Goal: Task Accomplishment & Management: Manage account settings

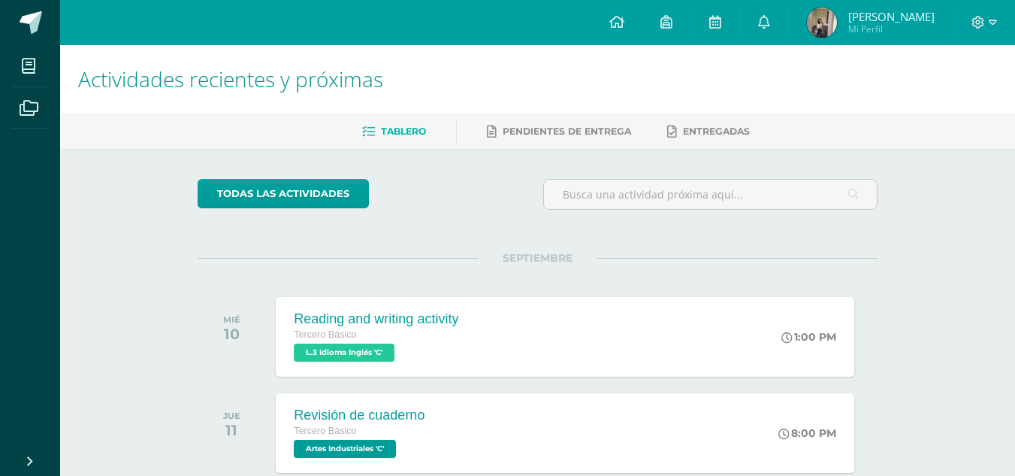
scroll to position [325, 0]
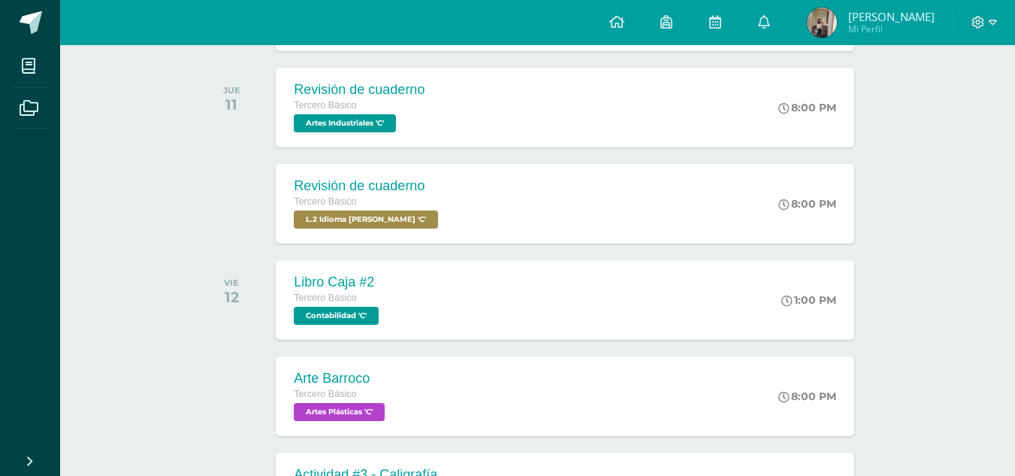
click at [1008, 19] on div at bounding box center [985, 22] width 62 height 45
click at [995, 20] on icon at bounding box center [993, 23] width 8 height 14
click at [996, 26] on icon at bounding box center [993, 23] width 8 height 14
click at [991, 17] on icon at bounding box center [993, 23] width 8 height 14
click at [942, 105] on span "Cerrar sesión" at bounding box center [946, 102] width 68 height 14
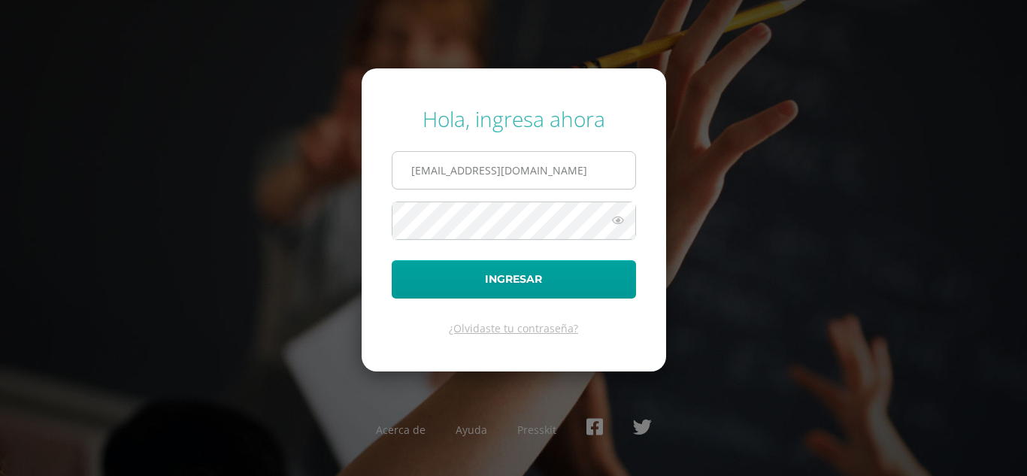
drag, startPoint x: 516, startPoint y: 179, endPoint x: 491, endPoint y: 156, distance: 34.1
click at [491, 156] on input "864@laestrella.edu.gt" at bounding box center [513, 170] width 243 height 37
drag, startPoint x: 544, startPoint y: 164, endPoint x: 528, endPoint y: 162, distance: 15.9
click at [528, 162] on input "330@laestrella.edu.gt" at bounding box center [513, 170] width 243 height 37
type input "815@laestrella.edu.gt"
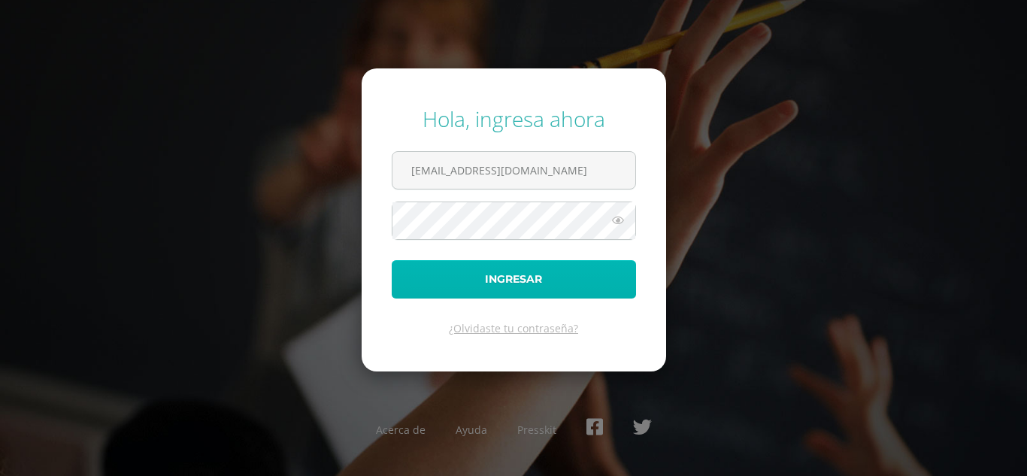
click at [491, 277] on button "Ingresar" at bounding box center [514, 279] width 244 height 38
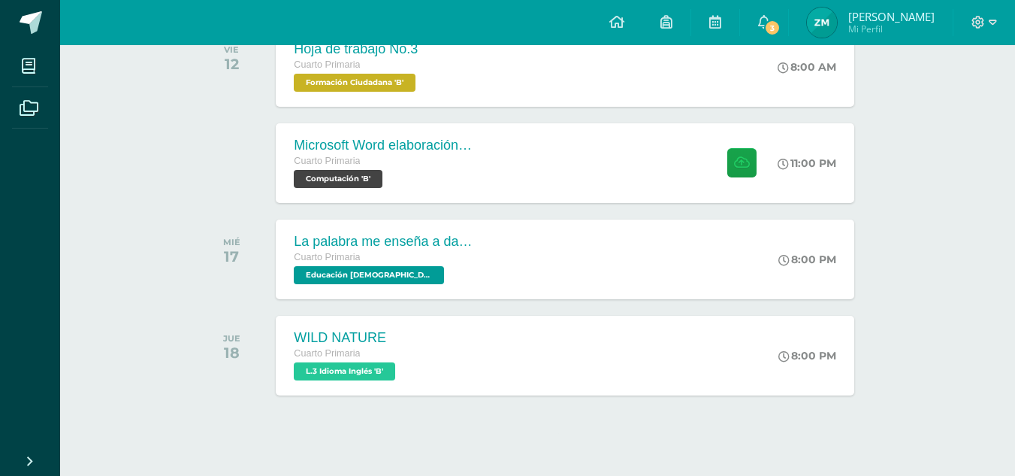
scroll to position [459, 0]
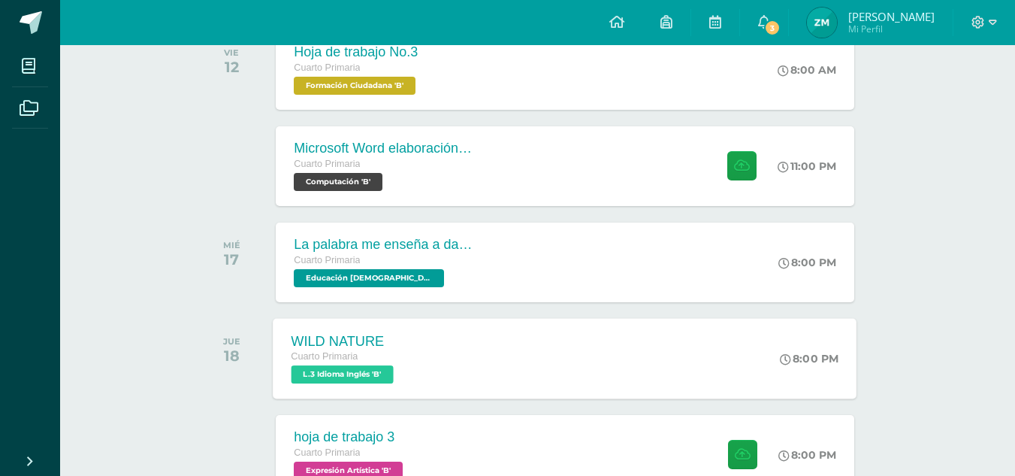
click at [724, 340] on div "WILD NATURE Cuarto Primaria L.3 Idioma Inglés 'B' 8:00 PM WILD NATURE L.3 Idiom…" at bounding box center [566, 358] width 584 height 80
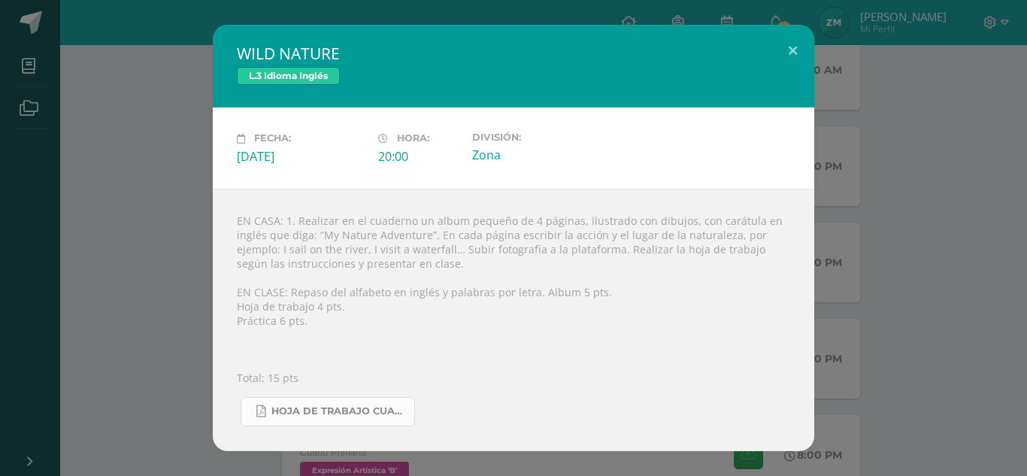
click at [395, 406] on span "Hoja de trabajo CUARTO2.pdf" at bounding box center [338, 411] width 135 height 12
click at [397, 381] on div "EN CASA: 1. Realizar en el cuaderno un album pequeño de 4 páginas, ilustrado co…" at bounding box center [513, 320] width 601 height 262
click at [796, 55] on button at bounding box center [792, 50] width 43 height 51
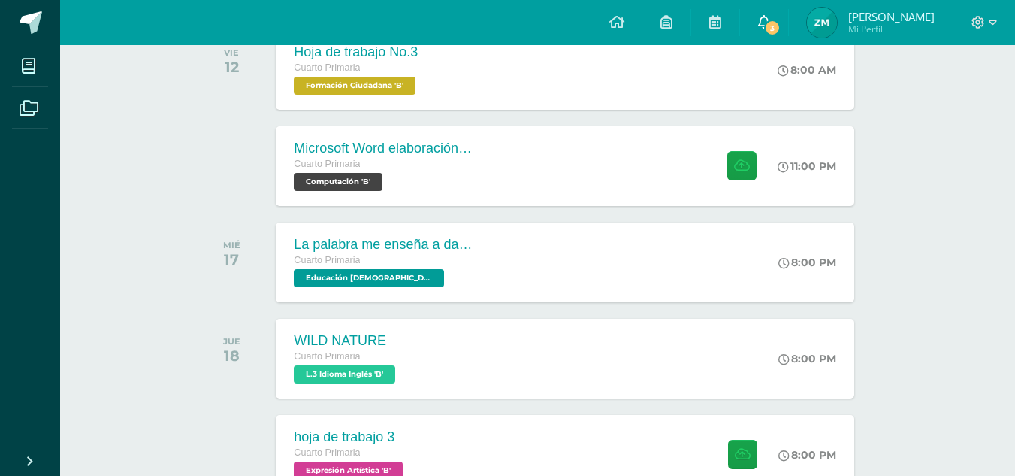
click at [765, 21] on icon at bounding box center [764, 22] width 12 height 14
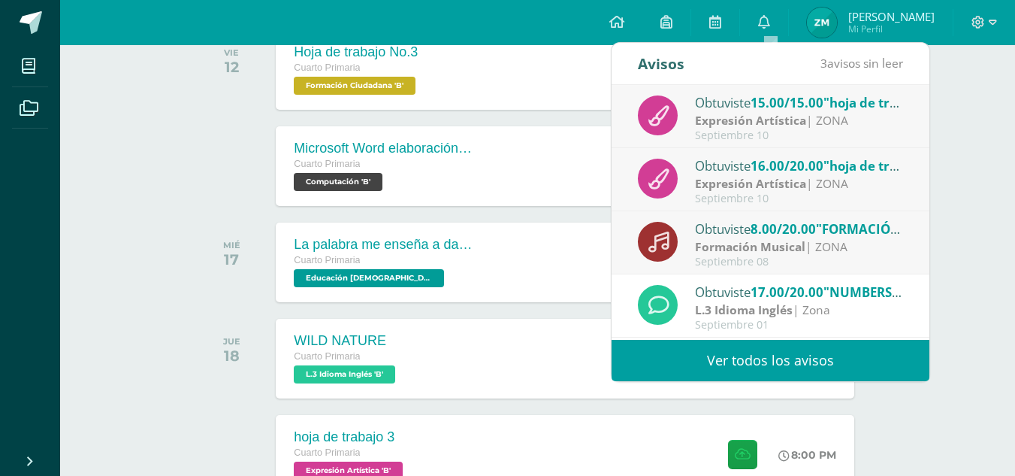
scroll to position [437, 0]
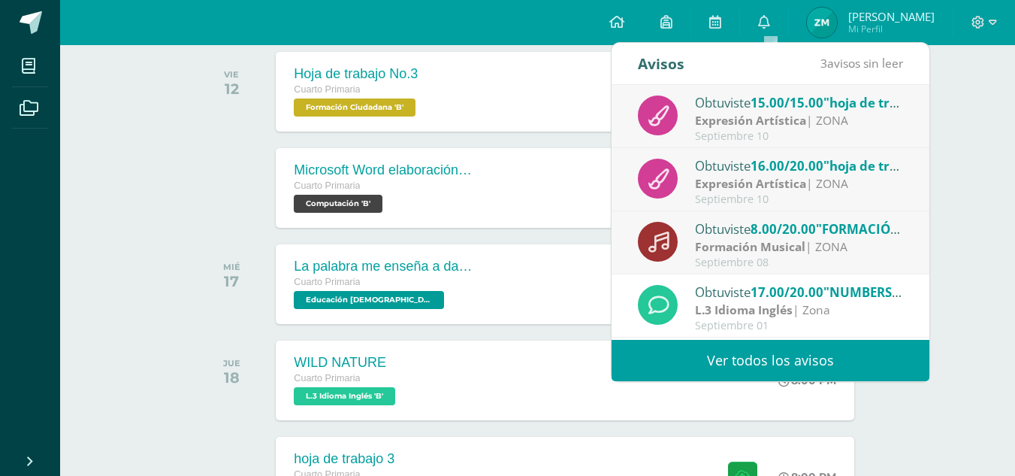
click at [973, 113] on div "Actividades recientes y próximas Tablero Pendientes de entrega Entregadas todas…" at bounding box center [537, 153] width 955 height 1091
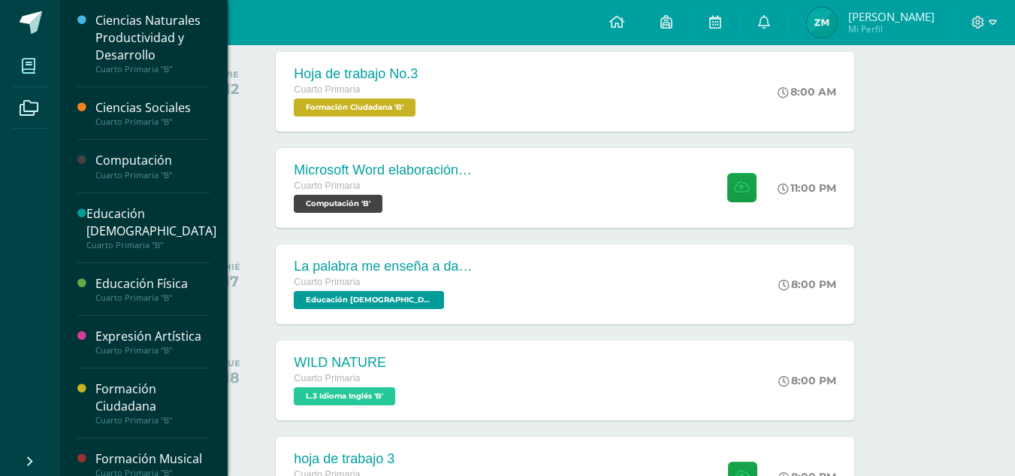
click at [29, 55] on span at bounding box center [29, 66] width 34 height 34
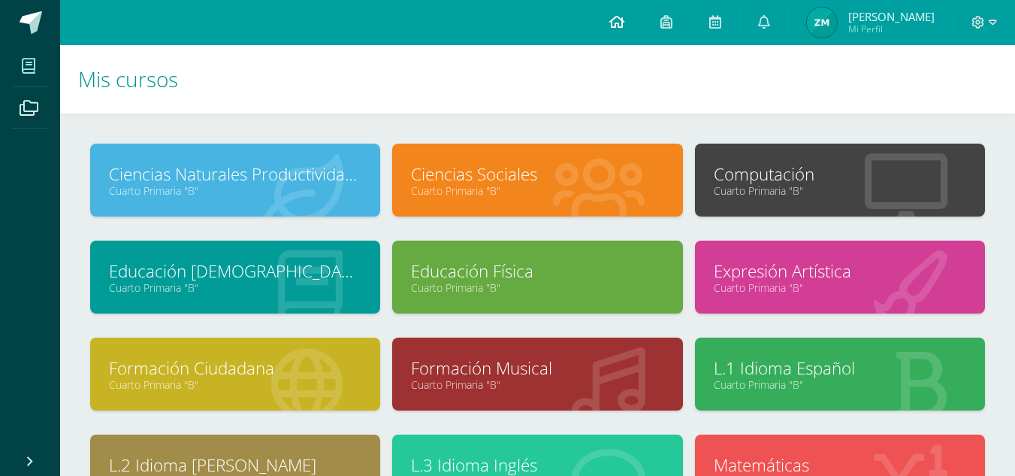
click at [634, 21] on link at bounding box center [617, 22] width 51 height 45
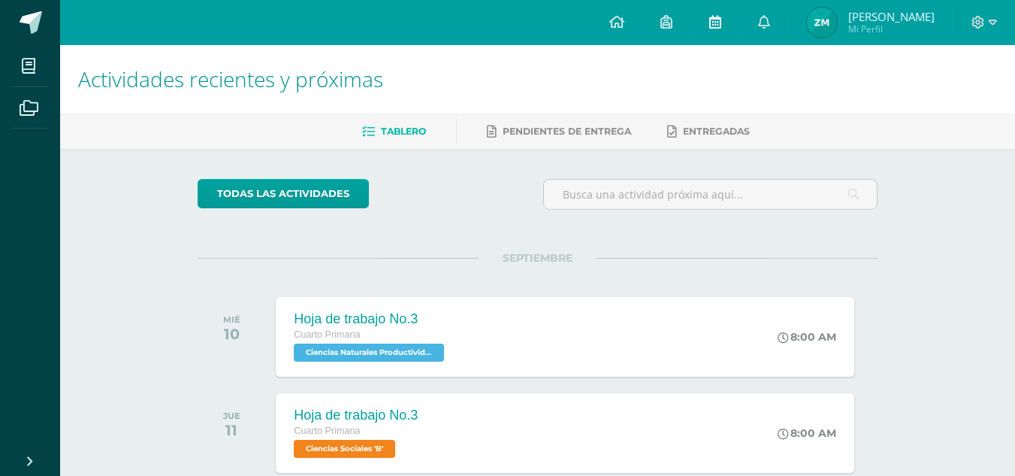
click at [722, 30] on span at bounding box center [716, 22] width 12 height 17
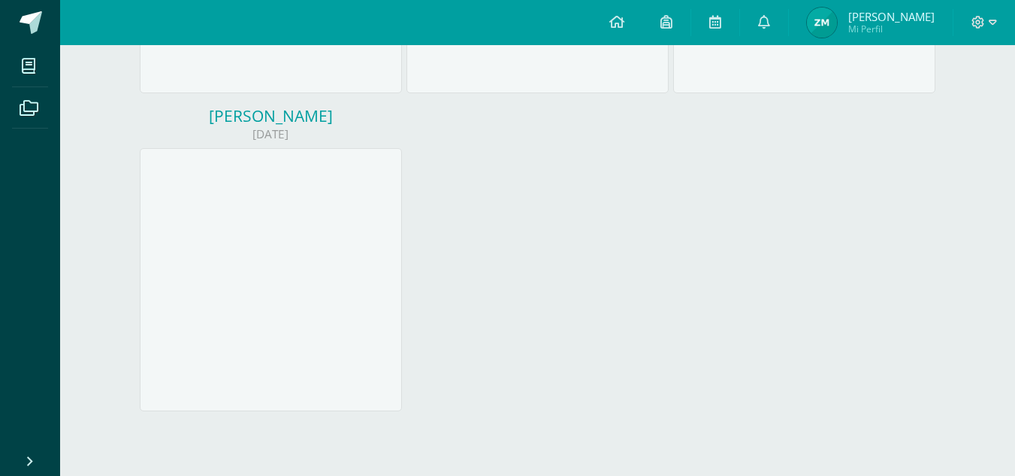
scroll to position [778, 0]
